Goal: Information Seeking & Learning: Learn about a topic

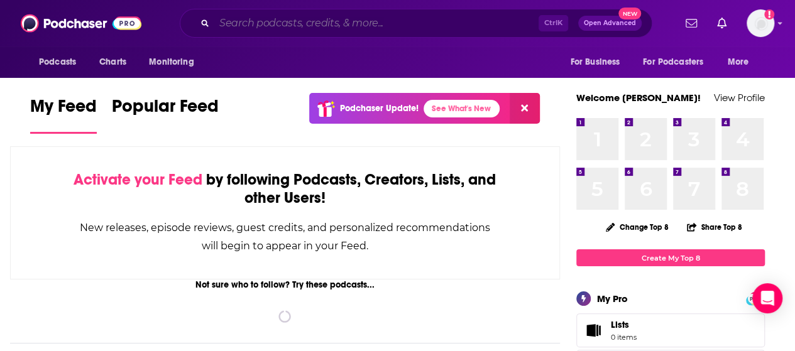
click at [327, 18] on input "Search podcasts, credits, & more..." at bounding box center [376, 23] width 324 height 20
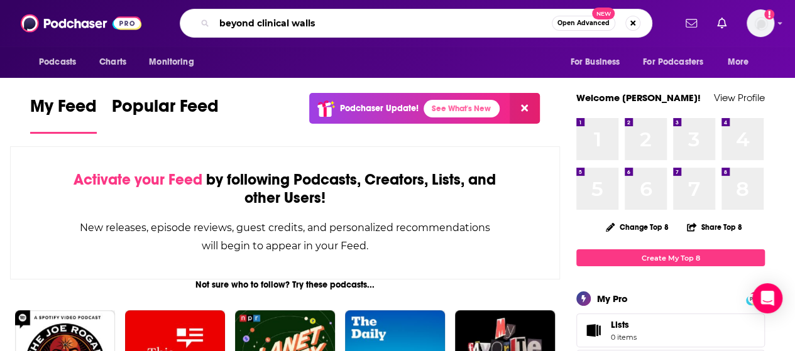
type input "beyond clinical walls"
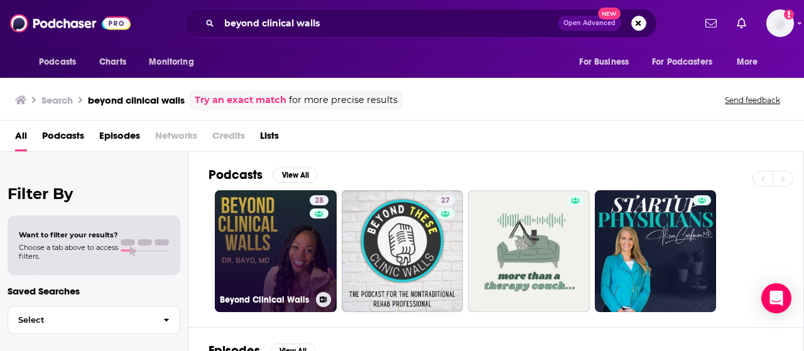
click at [268, 217] on link "28 Beyond Clinical Walls" at bounding box center [276, 251] width 122 height 122
